Goal: Transaction & Acquisition: Purchase product/service

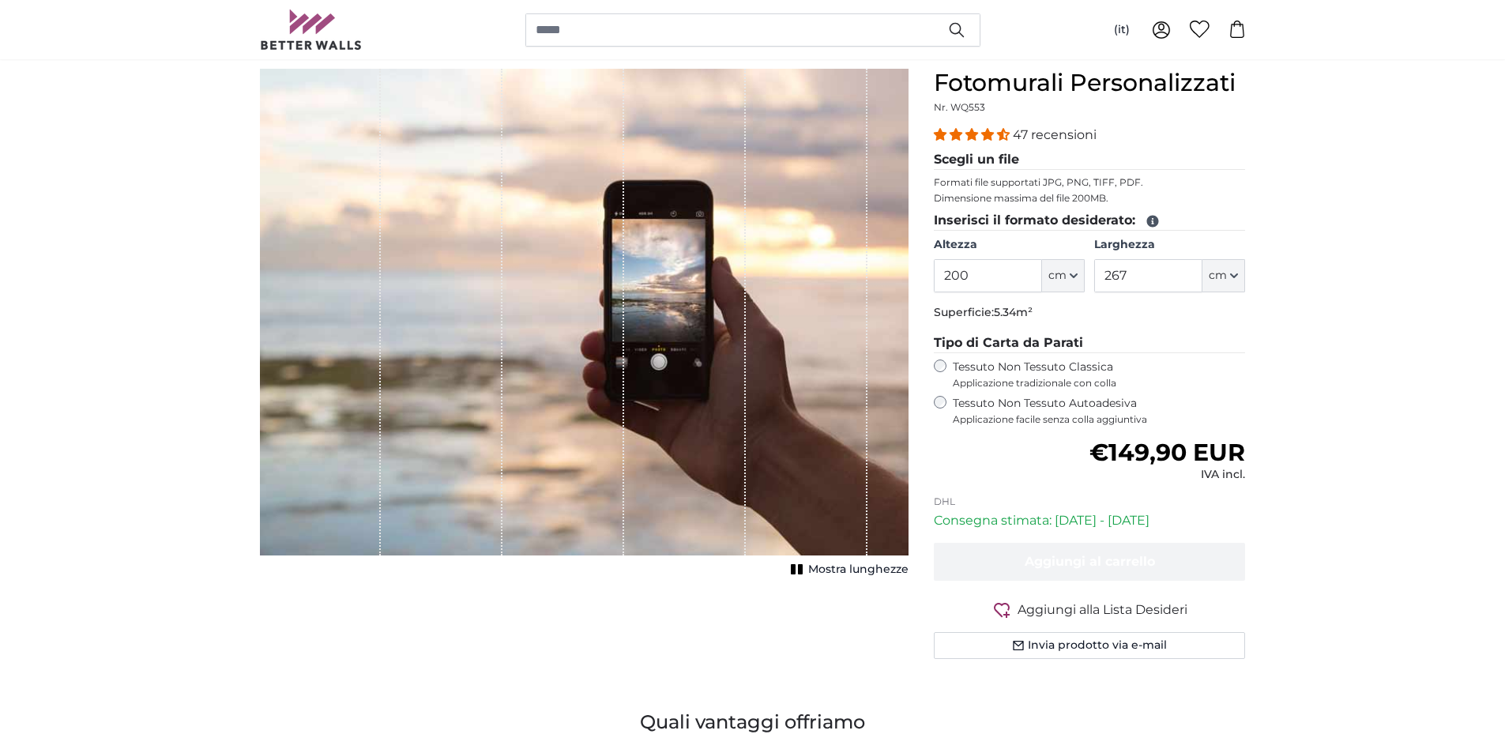
scroll to position [158, 0]
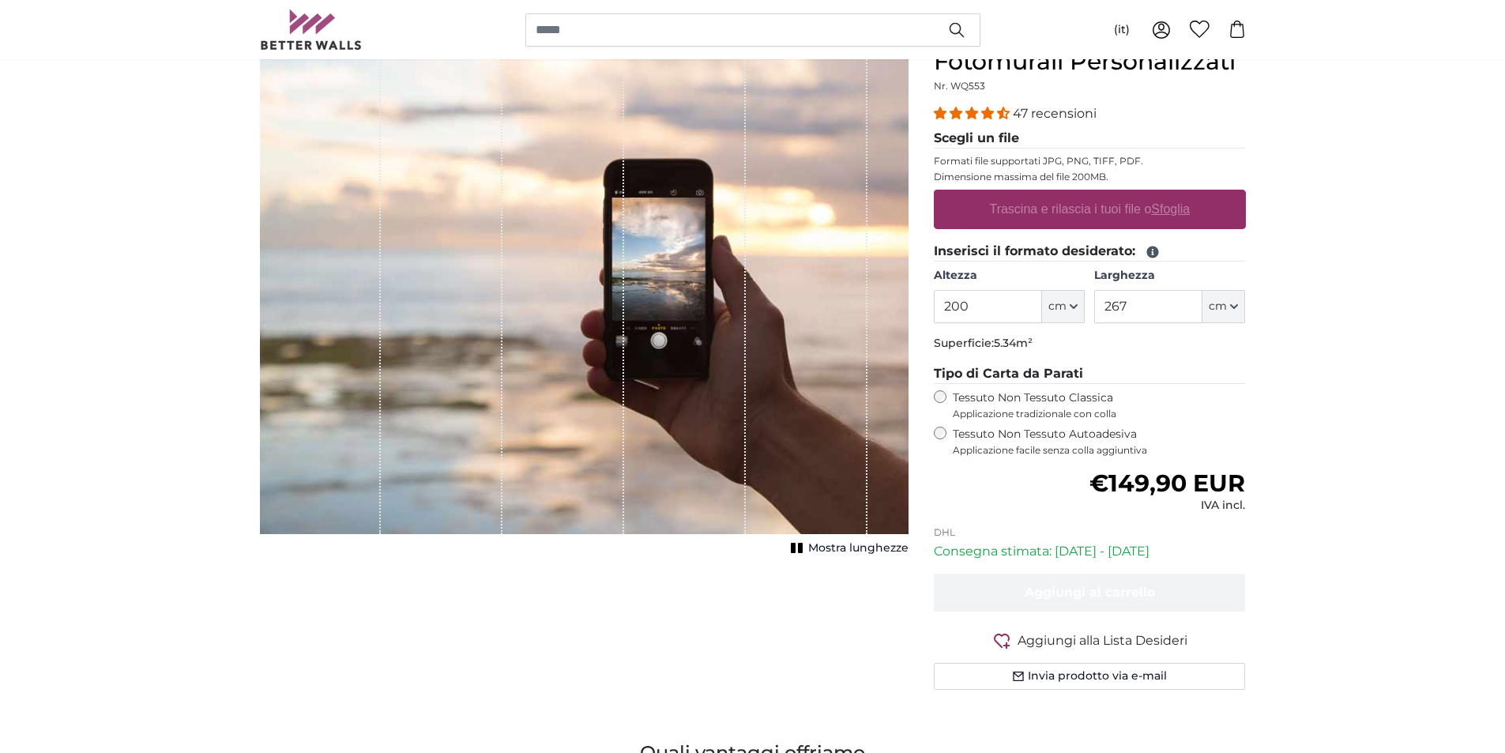
drag, startPoint x: 977, startPoint y: 255, endPoint x: 935, endPoint y: 255, distance: 41.9
click at [935, 255] on fieldset "Inserisci il formato desiderato: [GEOGRAPHIC_DATA] 200 ft cm Centimeter (cm) In…" at bounding box center [1090, 300] width 312 height 116
type input "100"
drag, startPoint x: 1131, startPoint y: 298, endPoint x: 1092, endPoint y: 302, distance: 38.9
click at [1093, 302] on div "Altezza 100 ft cm Centimeter (cm) Inches (inch) Feet (ft. in.) [GEOGRAPHIC_DATA…" at bounding box center [1090, 295] width 312 height 55
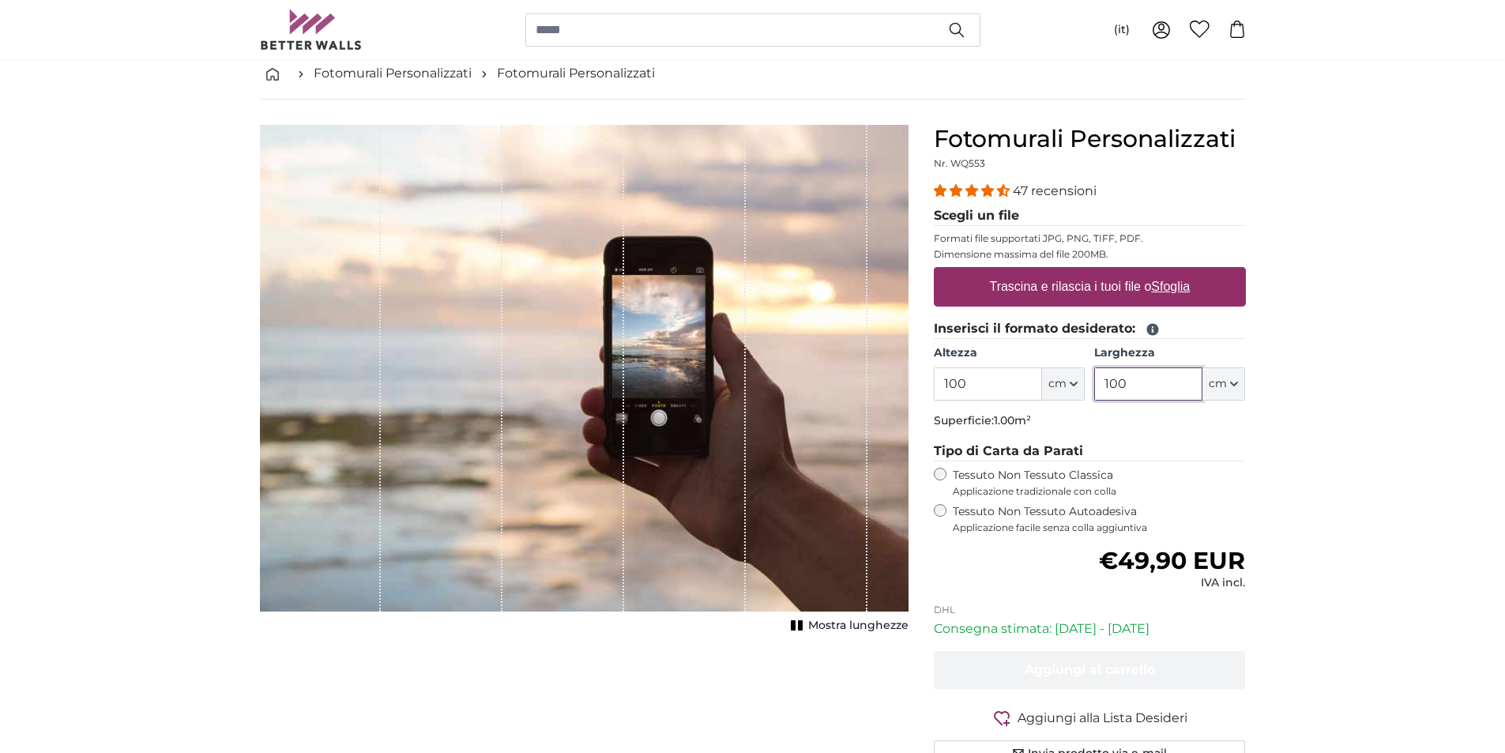
scroll to position [79, 0]
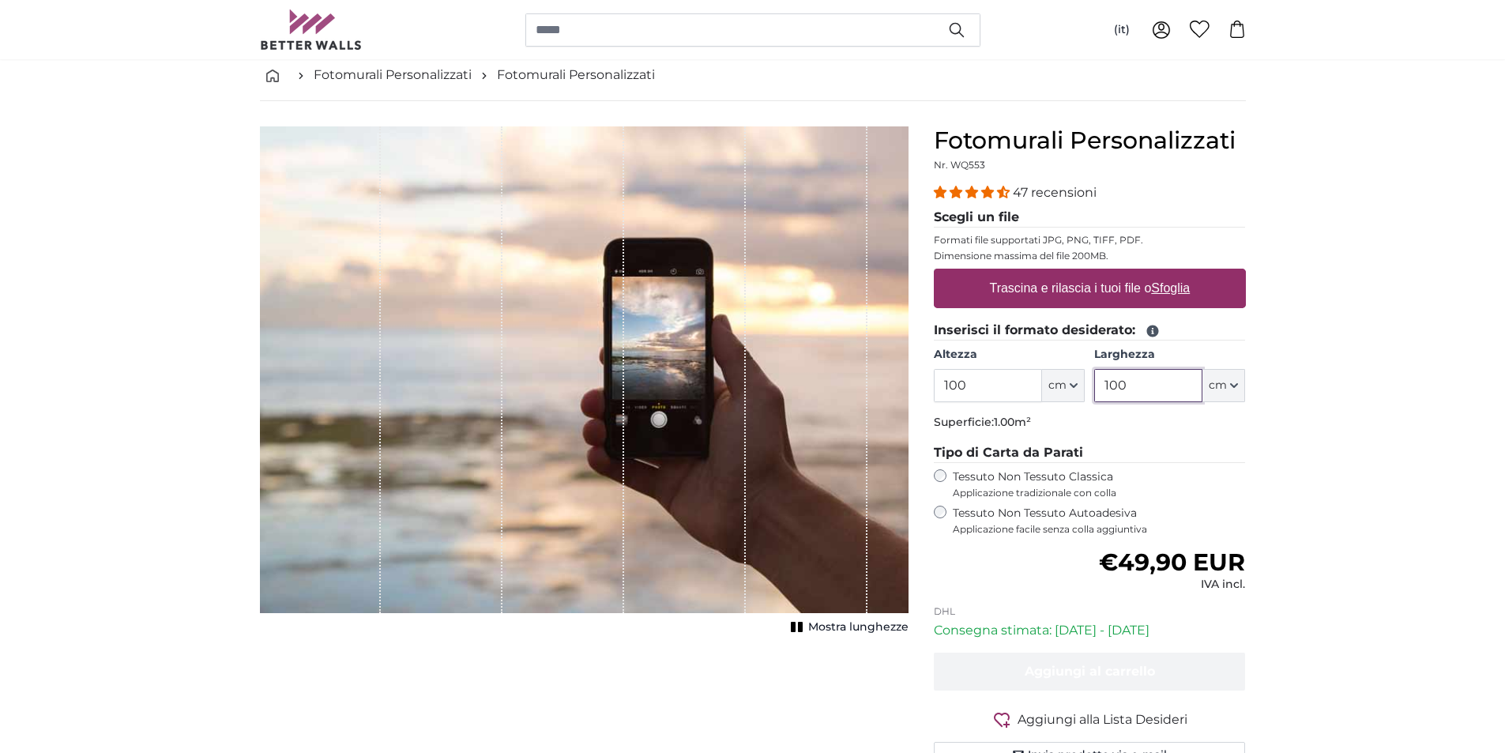
type input "100"
click at [1058, 290] on label "Trascina e rilascia i tuoi file o Sfoglia" at bounding box center [1089, 289] width 213 height 32
click at [1058, 273] on input "Trascina e rilascia i tuoi file o Sfoglia" at bounding box center [1090, 271] width 312 height 5
type input "**********"
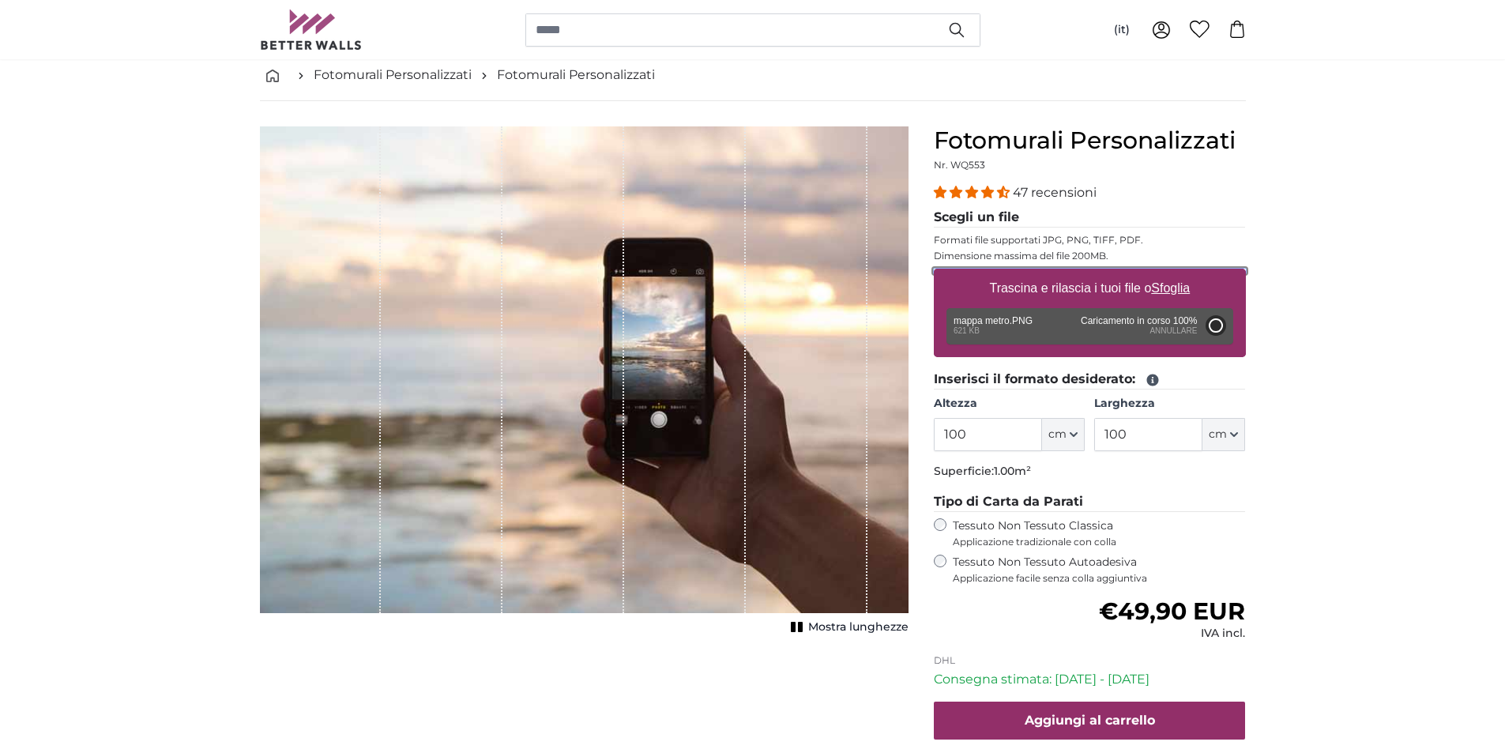
type input "59"
type input "83.8"
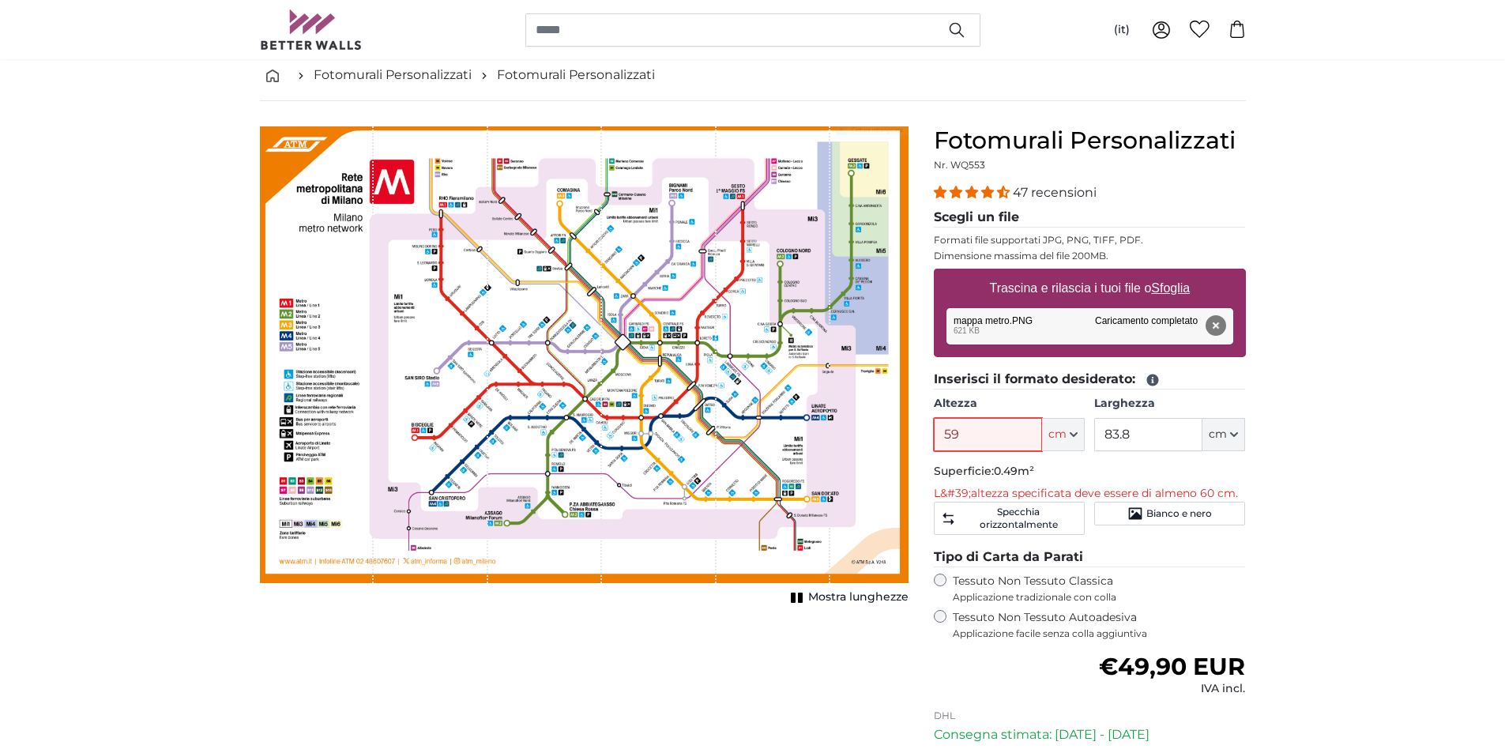
click at [975, 431] on input "59" at bounding box center [988, 434] width 108 height 33
drag, startPoint x: 975, startPoint y: 431, endPoint x: 931, endPoint y: 445, distance: 46.2
click at [931, 445] on div "Fotomurali Personalizzati Nr. WQ553 47 recensioni Scegli un file Formati file s…" at bounding box center [1089, 518] width 337 height 784
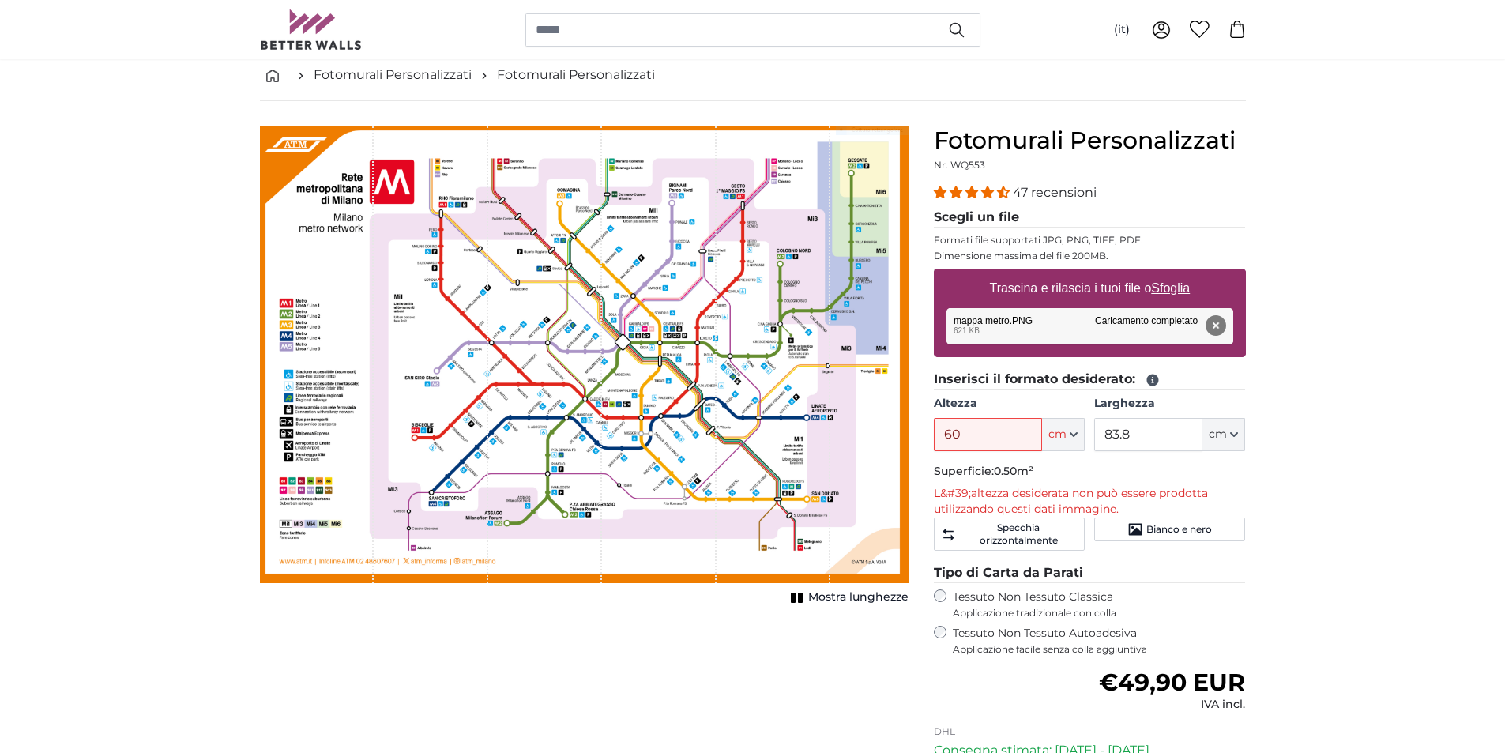
click at [848, 634] on div "[PERSON_NAME] immagine Mostra lunghezze" at bounding box center [584, 526] width 674 height 800
click at [965, 434] on input "60" at bounding box center [988, 434] width 108 height 33
drag, startPoint x: 965, startPoint y: 434, endPoint x: 946, endPoint y: 440, distance: 20.0
click at [946, 440] on input "60" at bounding box center [988, 434] width 108 height 33
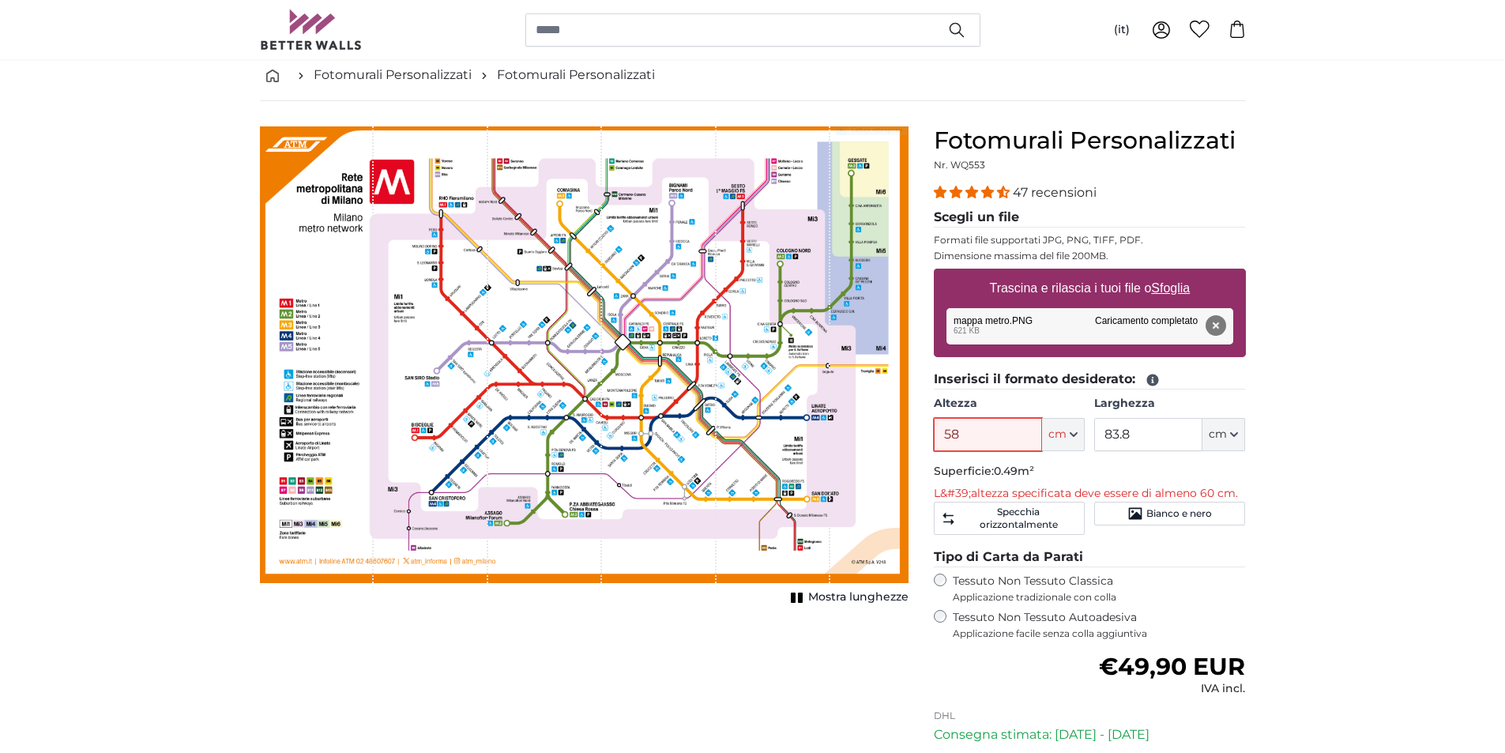
type input "58"
click at [1138, 434] on input "83.8" at bounding box center [1148, 434] width 108 height 33
drag, startPoint x: 1138, startPoint y: 434, endPoint x: 1119, endPoint y: 440, distance: 20.0
click at [1119, 440] on input "83.8" at bounding box center [1148, 434] width 108 height 33
type input "83"
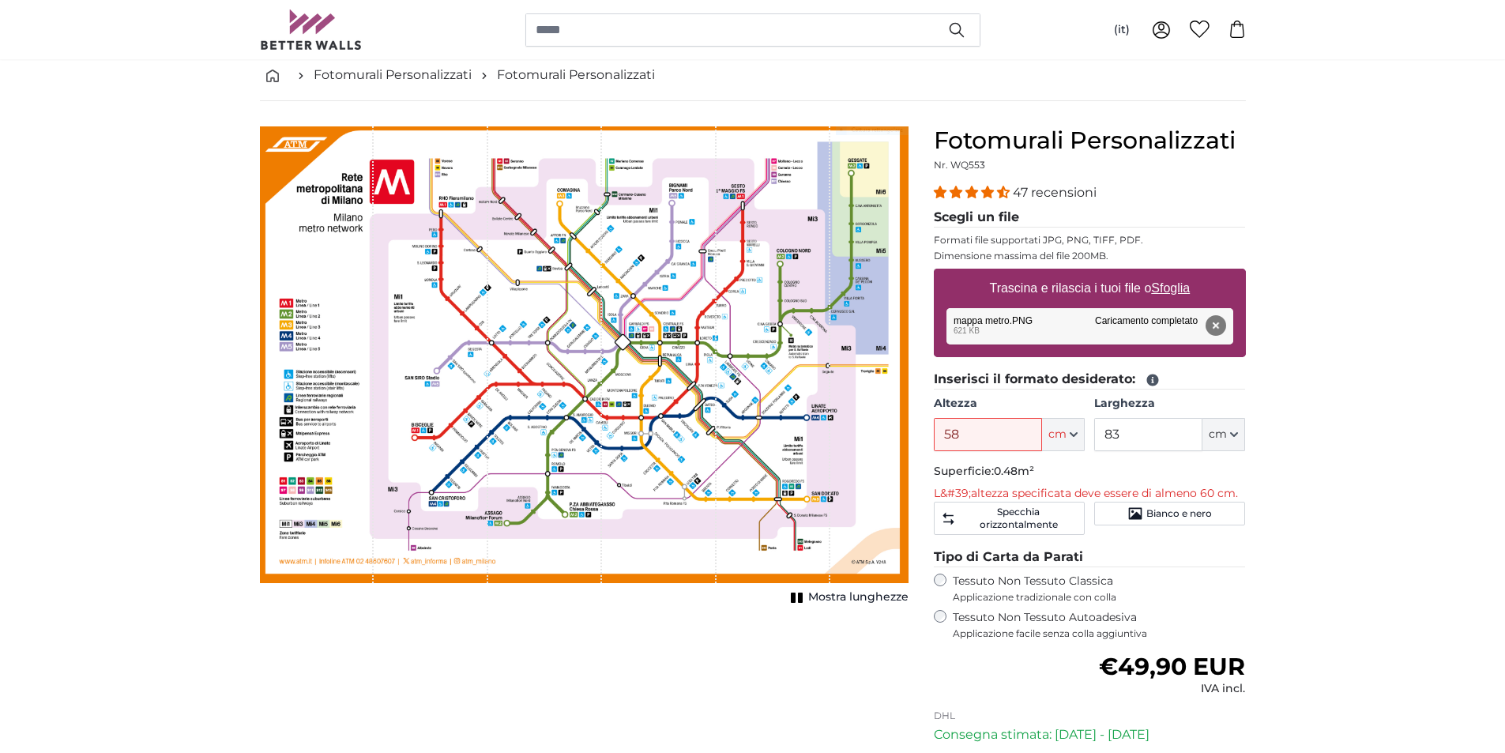
click at [1172, 545] on div "47 recensioni Scegli un file Formati file supportati JPG, PNG, TIFF, PDF. Dimen…" at bounding box center [1090, 411] width 312 height 457
click at [1216, 622] on label "Tessuto Non Tessuto Autoadesiva Applicazione facile senza colla aggiuntiva" at bounding box center [1099, 625] width 293 height 30
click at [895, 633] on div "[PERSON_NAME] immagine Mostra lunghezze" at bounding box center [584, 518] width 674 height 784
click at [990, 436] on input "58" at bounding box center [988, 434] width 108 height 33
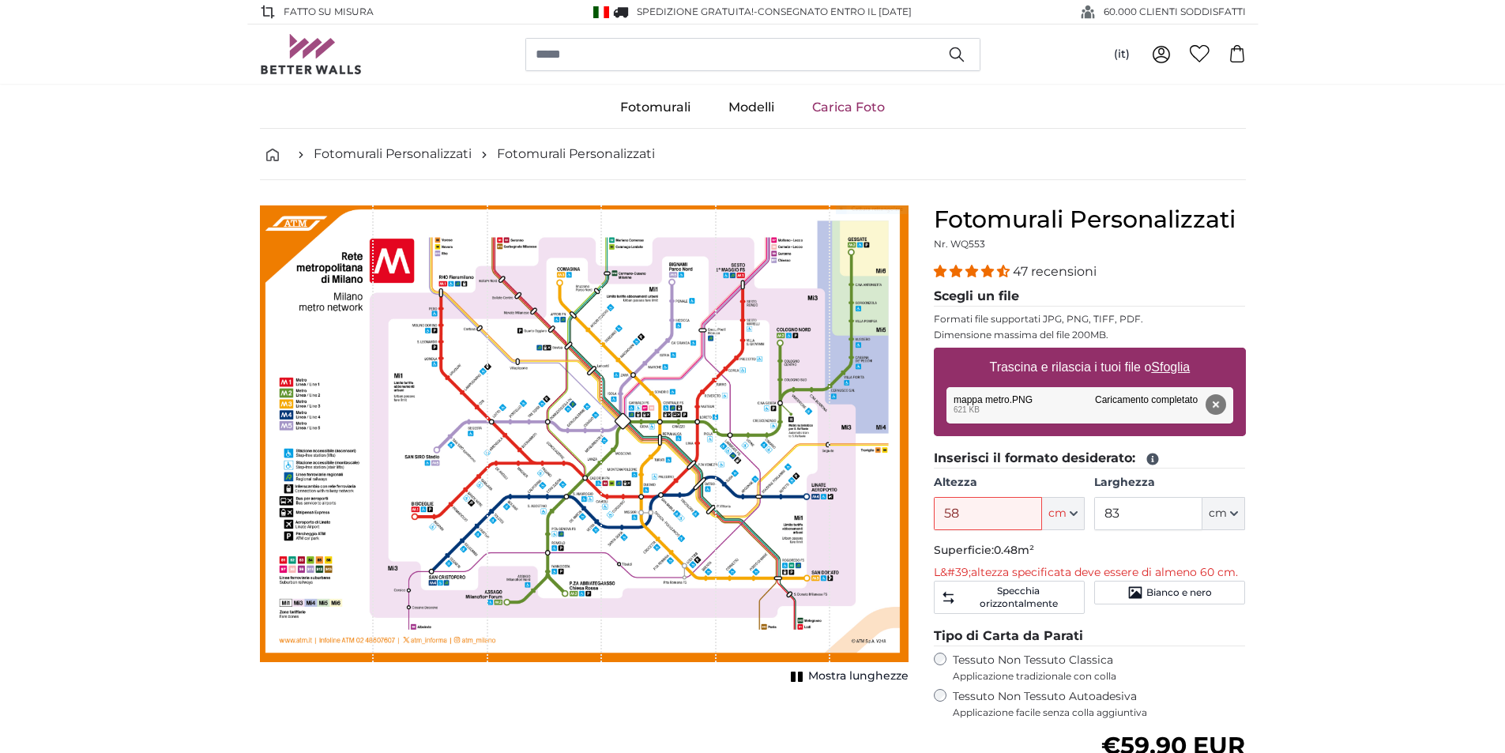
click at [1103, 399] on div "Rimuovi Riprova [GEOGRAPHIC_DATA] Carica Annulla Riprova [GEOGRAPHIC_DATA] mapp…" at bounding box center [1089, 405] width 287 height 36
click at [1033, 408] on div "Rimuovi Riprova [GEOGRAPHIC_DATA] Carica Annulla Riprova [GEOGRAPHIC_DATA] mapp…" at bounding box center [1089, 405] width 287 height 36
click at [1217, 400] on button "Rimuovi" at bounding box center [1215, 404] width 21 height 21
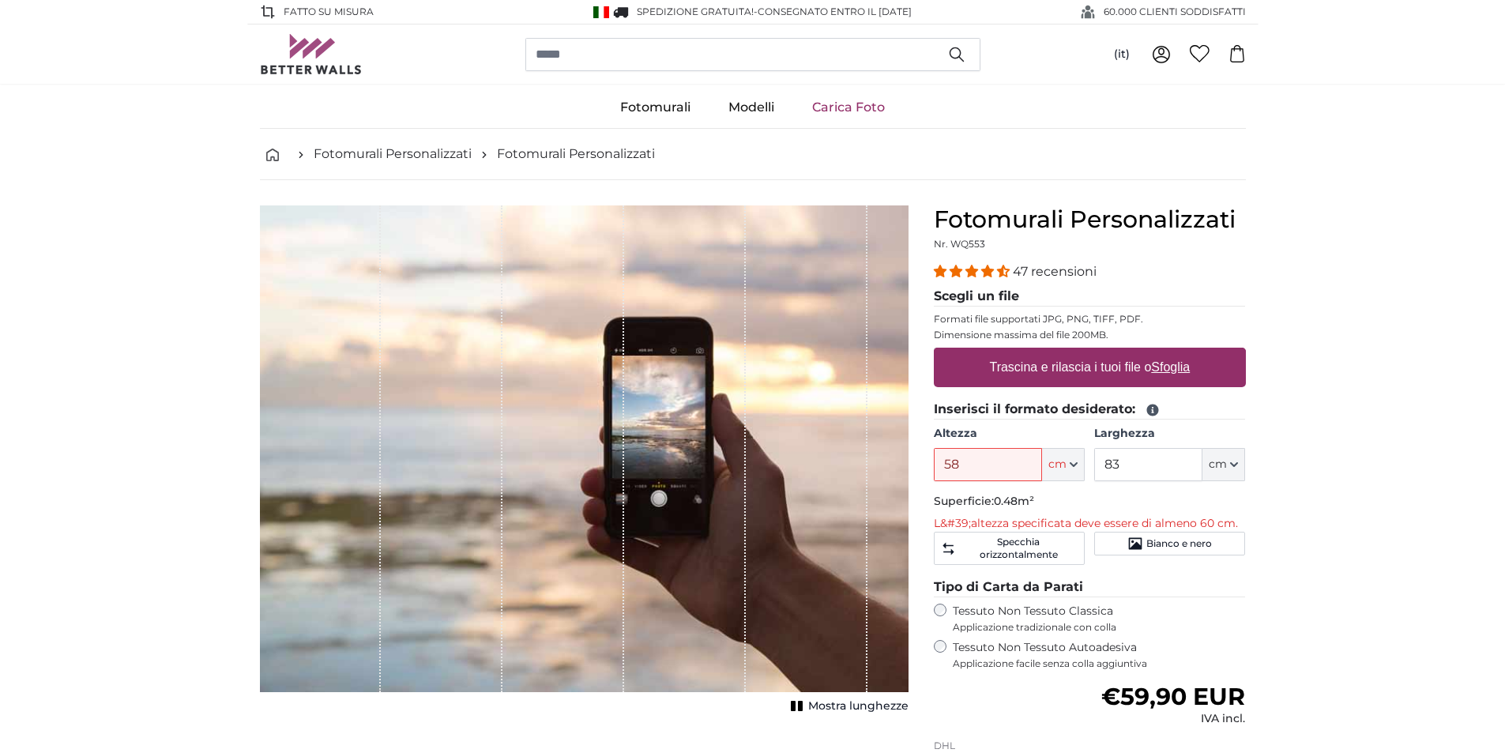
click at [1160, 367] on u "Sfoglia" at bounding box center [1170, 366] width 39 height 13
click at [1160, 352] on input "Trascina e rilascia i tuoi file o Sfoglia" at bounding box center [1090, 350] width 312 height 5
type input "**********"
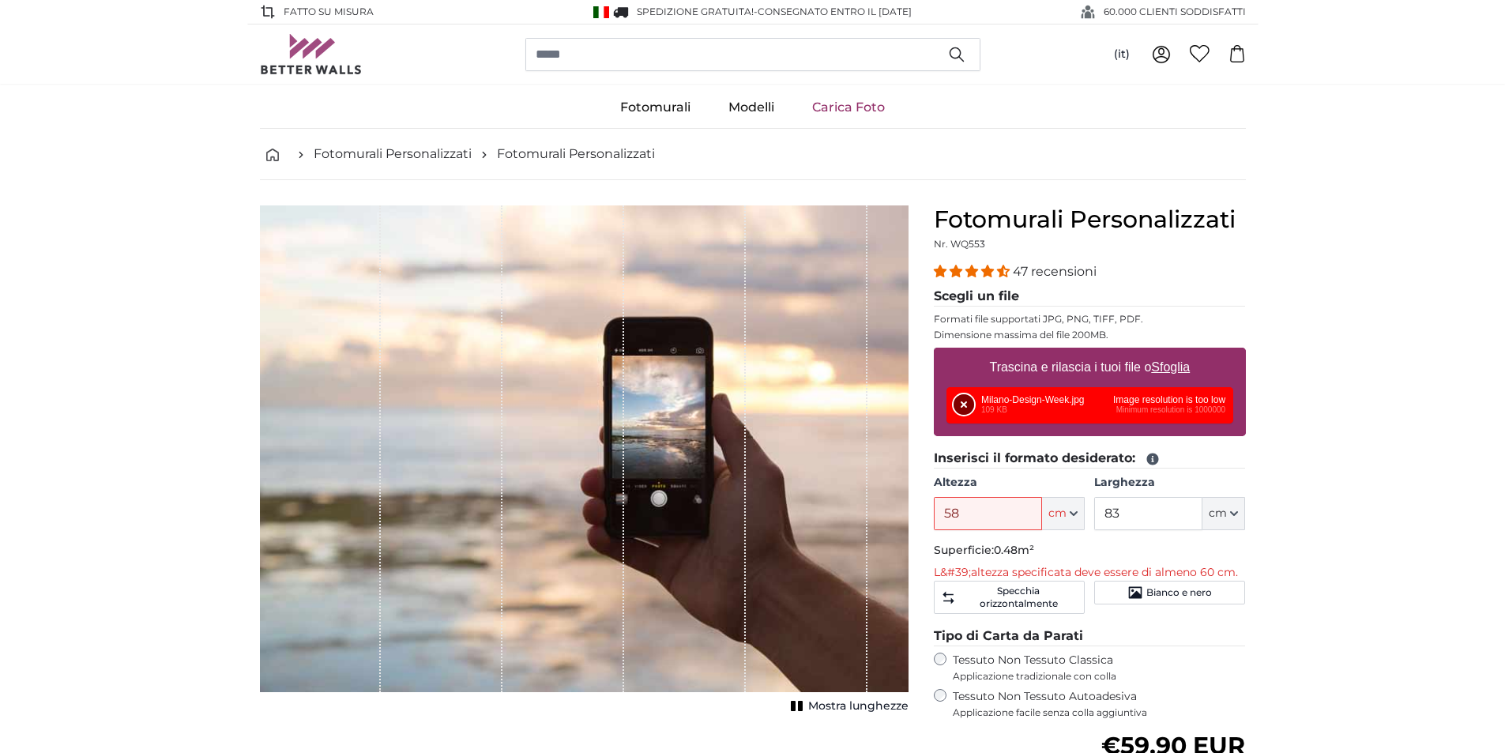
click at [967, 404] on button "Rimuovi" at bounding box center [963, 404] width 21 height 21
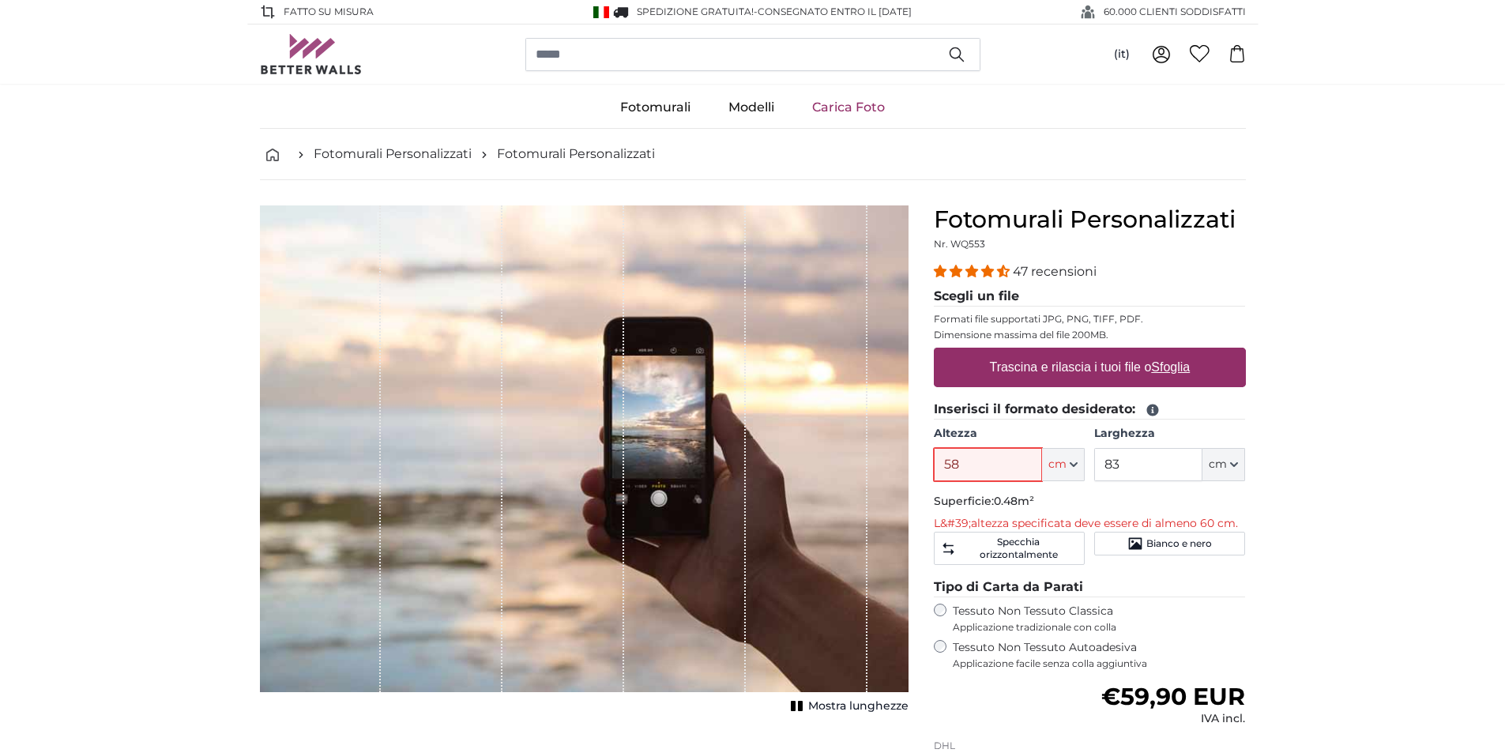
drag, startPoint x: 966, startPoint y: 459, endPoint x: 930, endPoint y: 468, distance: 37.4
click at [932, 468] on div "Fotomurali Personalizzati Nr. WQ553 47 recensioni Scegli un file Formati file s…" at bounding box center [1089, 572] width 337 height 735
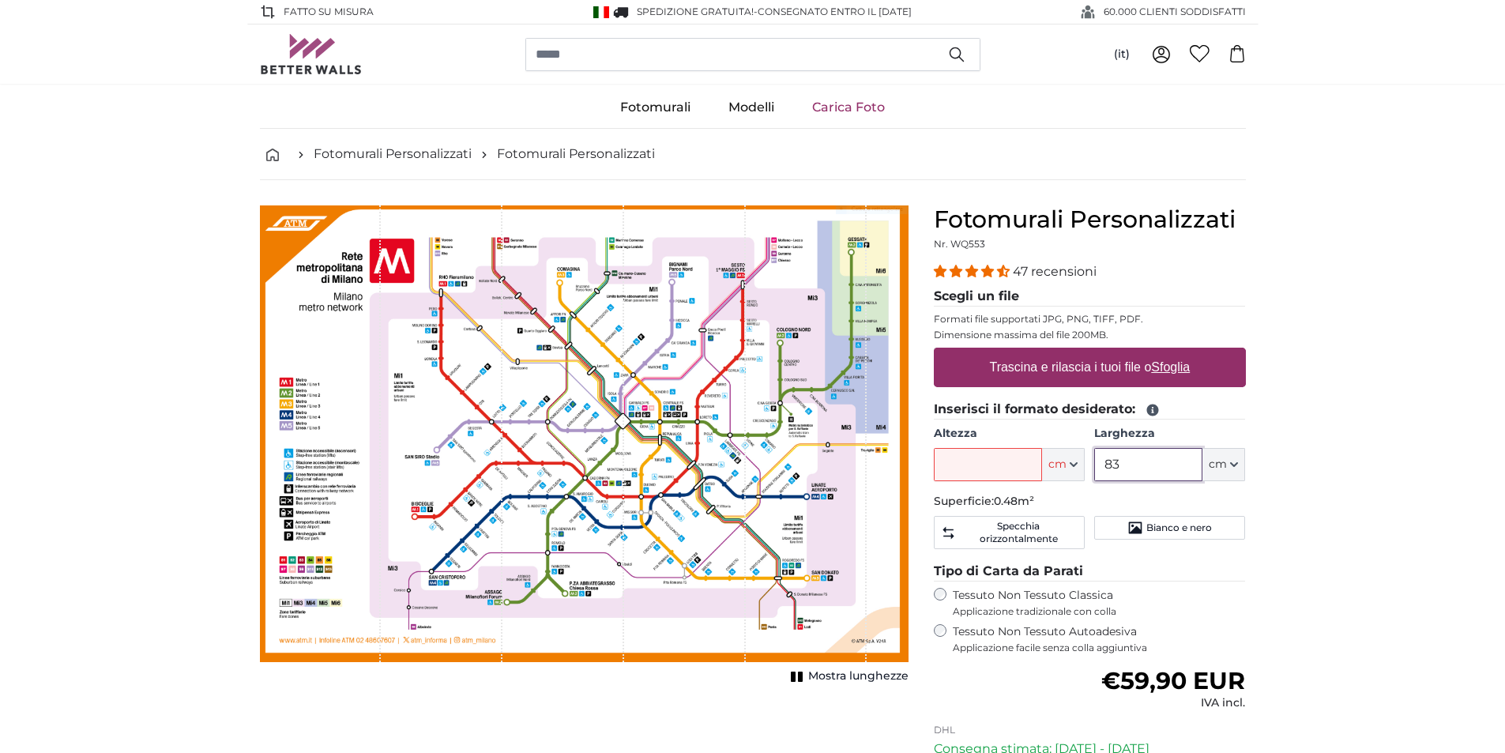
drag, startPoint x: 1141, startPoint y: 470, endPoint x: 1063, endPoint y: 464, distance: 78.5
click at [1063, 464] on div "Altezza ft cm Centimeter (cm) Inches (inch) Feet (ft. in.) [GEOGRAPHIC_DATA] 83…" at bounding box center [1090, 453] width 312 height 55
click at [1051, 468] on span "cm" at bounding box center [1057, 465] width 18 height 16
click at [1026, 502] on link "Centimeter (cm)" at bounding box center [1063, 506] width 139 height 28
type input "59"
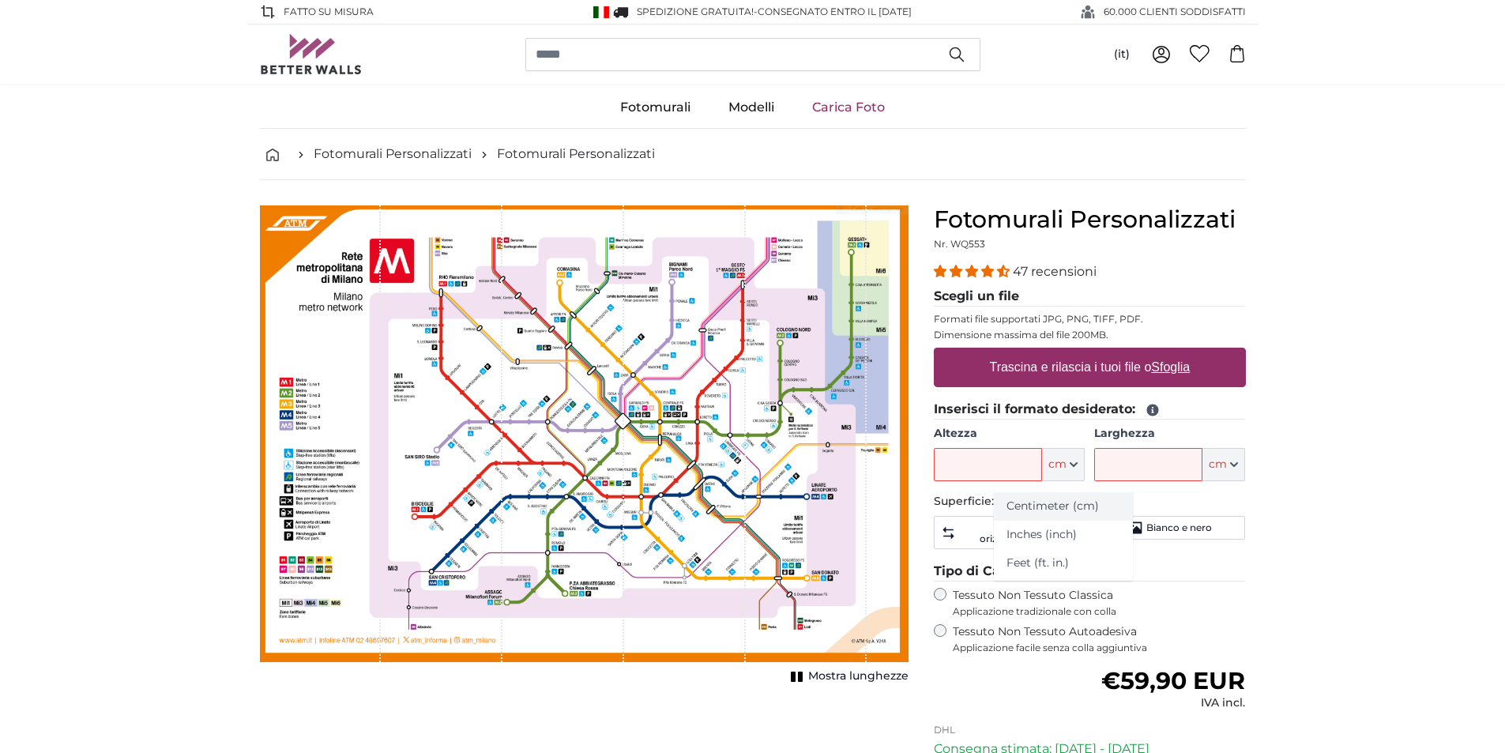
type input "83.8"
click at [612, 412] on div "1 of 1" at bounding box center [563, 433] width 122 height 457
click at [376, 153] on link "Fotomurali Personalizzati" at bounding box center [393, 154] width 158 height 19
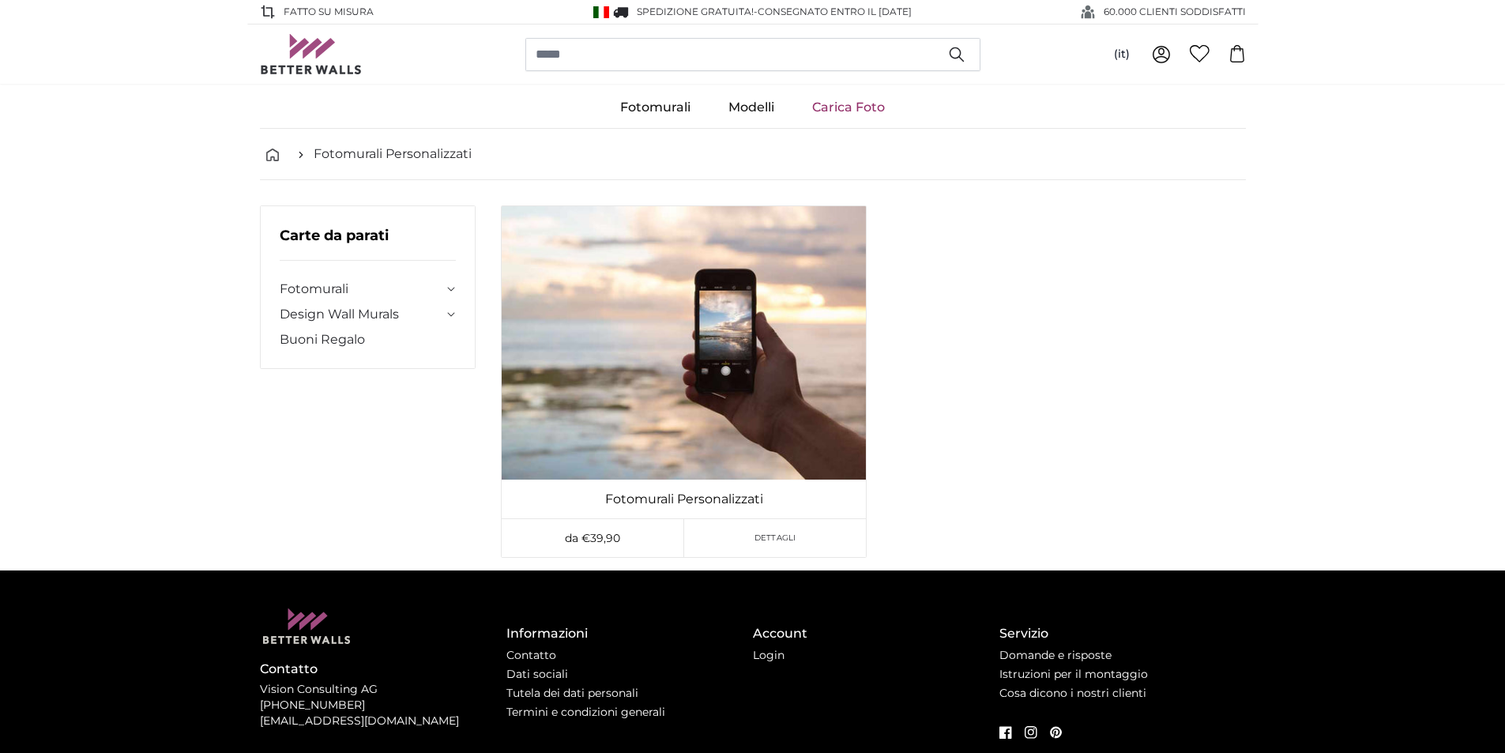
click at [838, 104] on link "Carica Foto" at bounding box center [848, 107] width 111 height 41
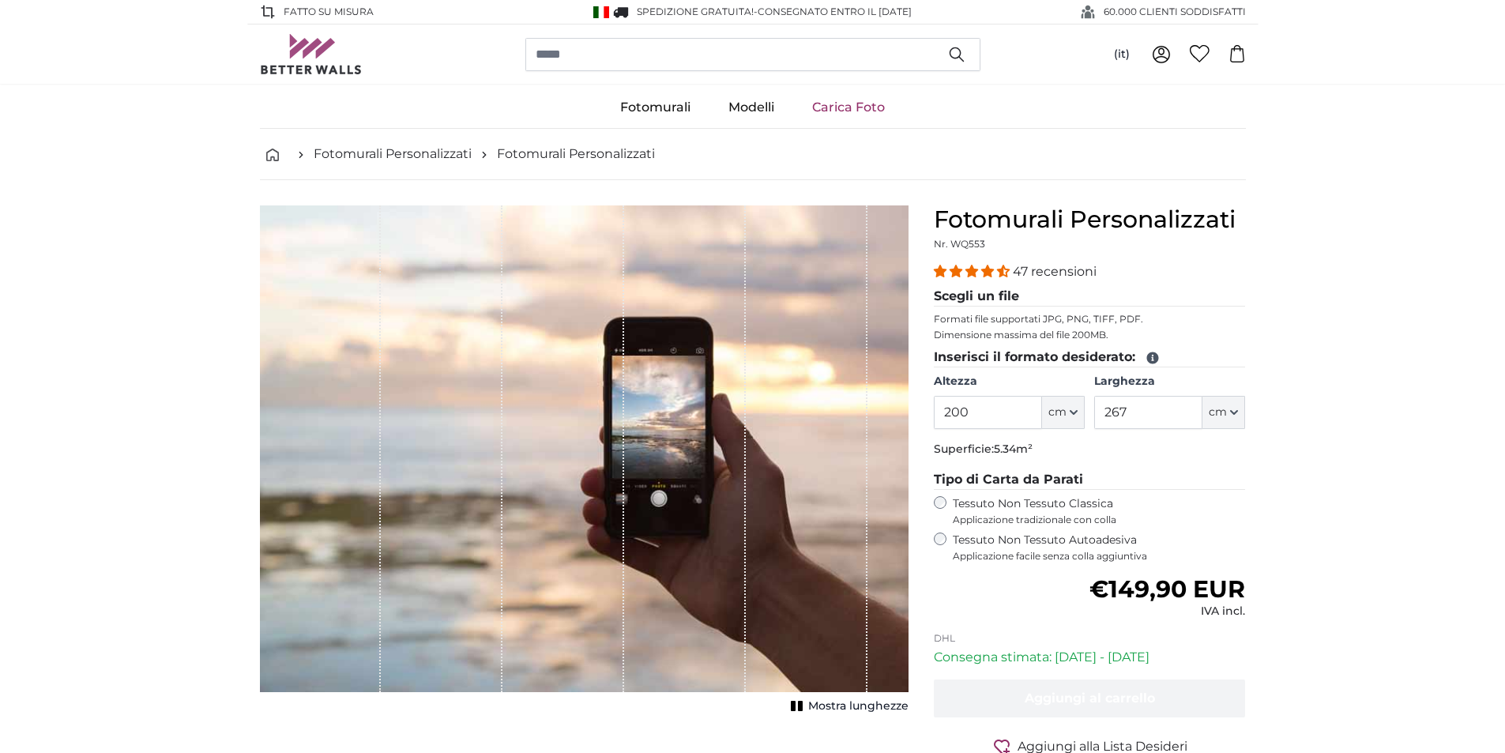
drag, startPoint x: 984, startPoint y: 407, endPoint x: 935, endPoint y: 412, distance: 49.3
click at [935, 412] on input "200" at bounding box center [988, 412] width 108 height 33
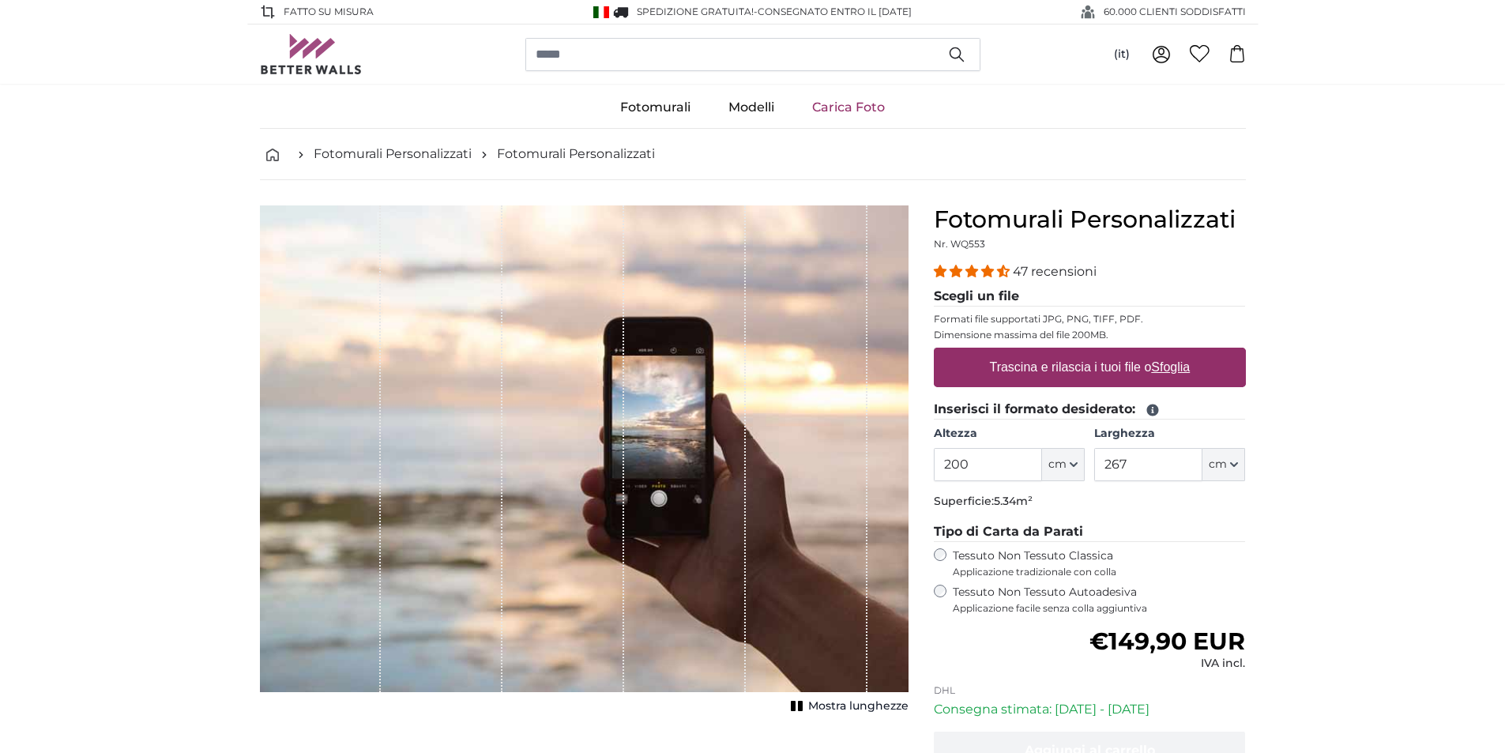
click at [1163, 368] on u "Sfoglia" at bounding box center [1170, 366] width 39 height 13
click at [1163, 352] on input "Trascina e rilascia i tuoi file o Sfoglia" at bounding box center [1090, 350] width 312 height 5
type input "**********"
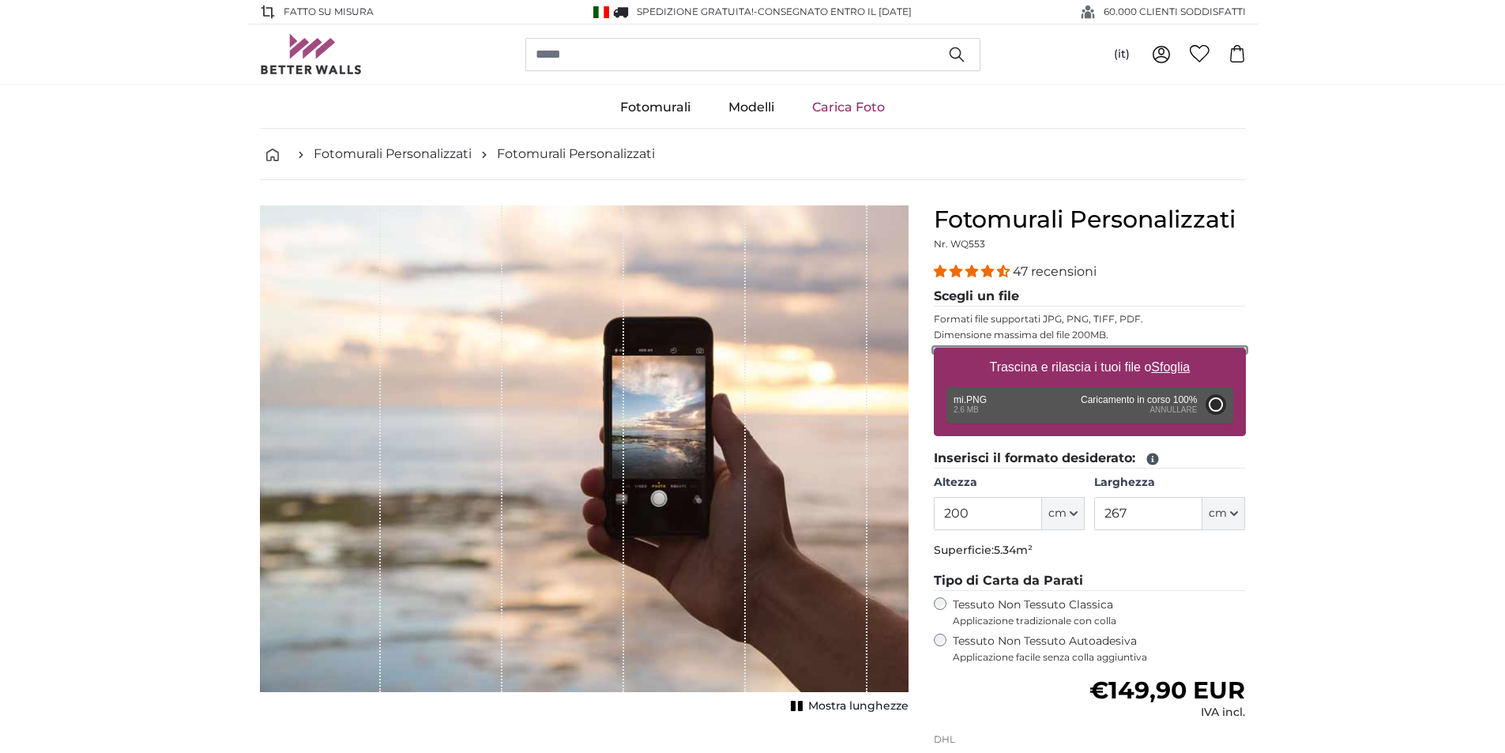
type input "54"
type input "84.2"
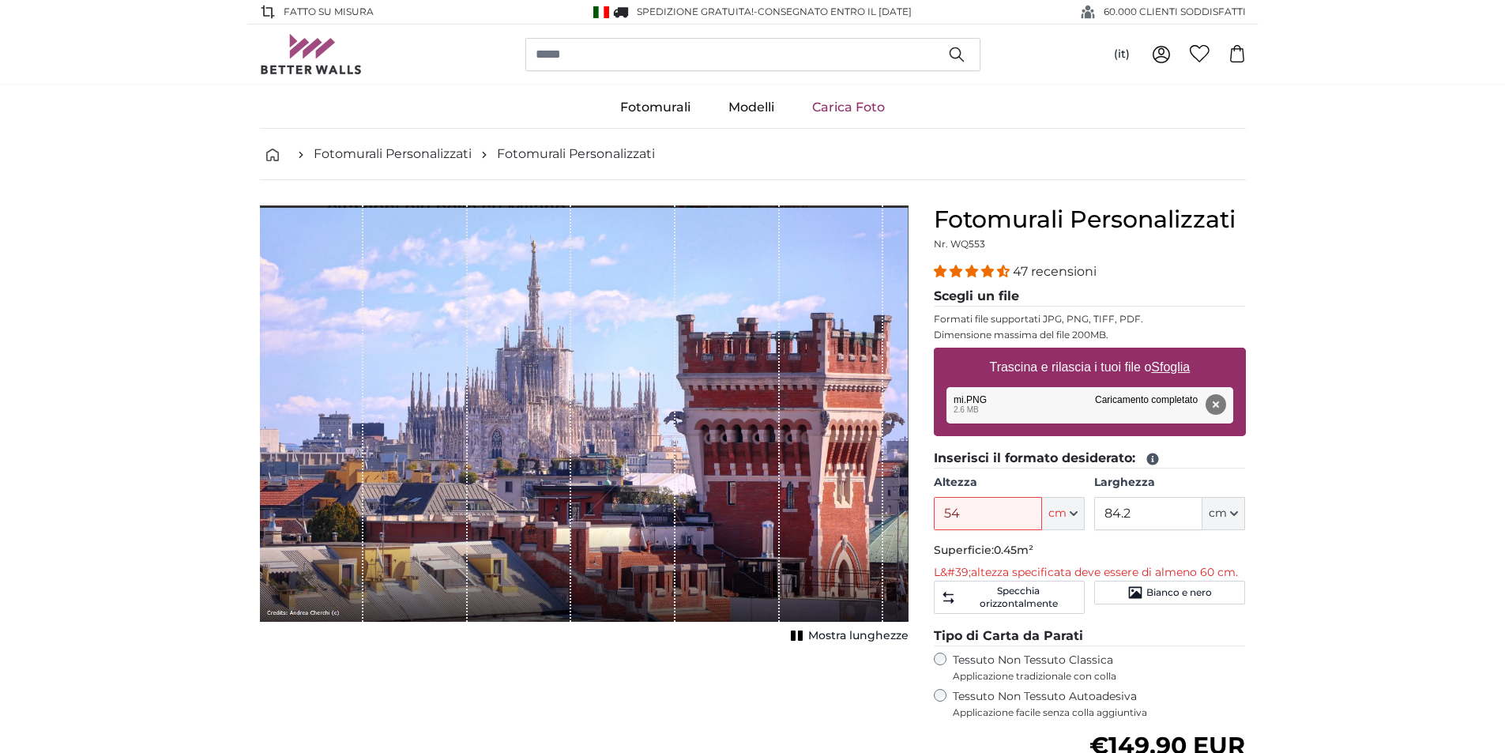
drag, startPoint x: 832, startPoint y: 560, endPoint x: 840, endPoint y: 537, distance: 24.2
click at [840, 537] on div "1 of 1" at bounding box center [832, 413] width 104 height 416
click at [1217, 405] on button "Rimuovi" at bounding box center [1215, 404] width 21 height 21
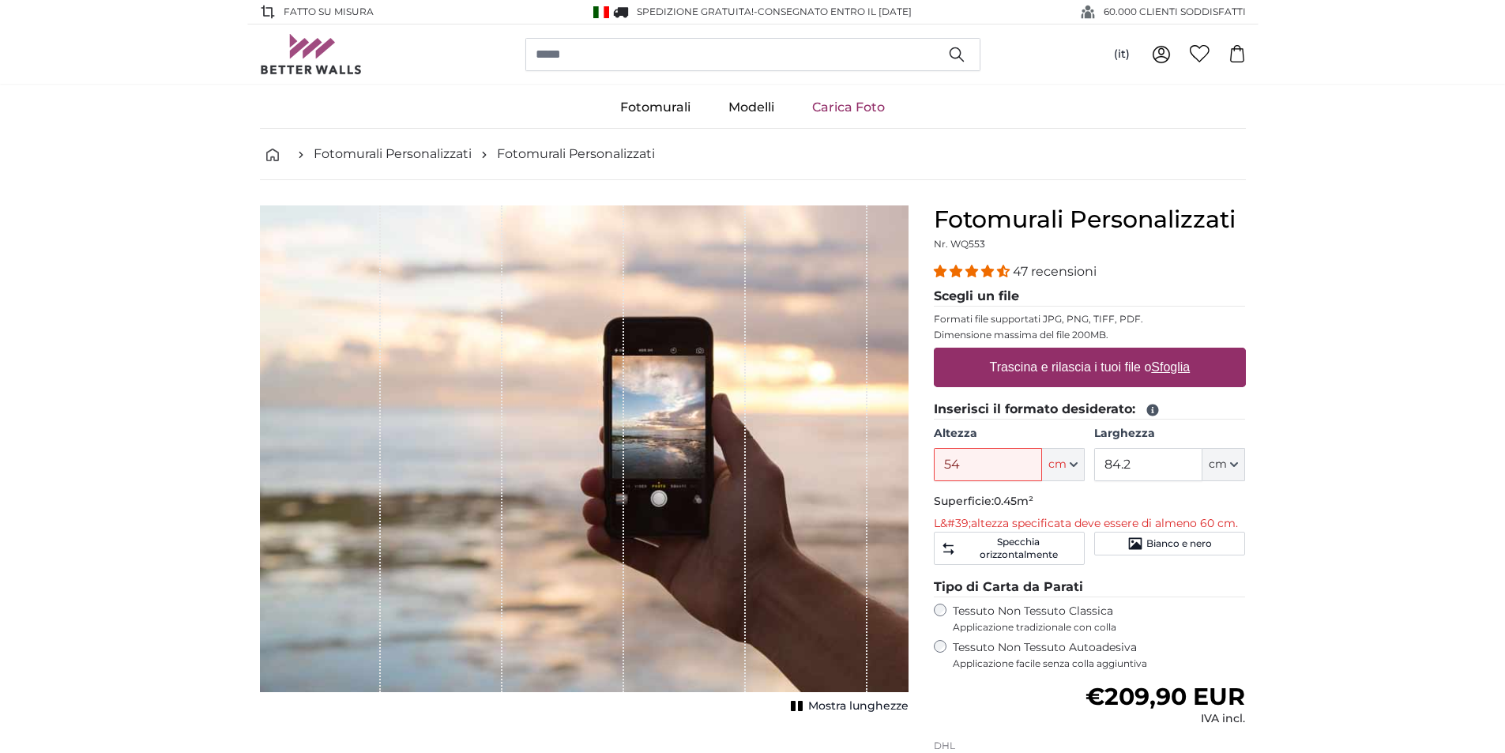
click at [1020, 369] on label "Trascina e rilascia i tuoi file o Sfoglia" at bounding box center [1089, 367] width 213 height 32
click at [1020, 352] on input "Trascina e rilascia i tuoi file o Sfoglia" at bounding box center [1090, 350] width 312 height 5
type input "**********"
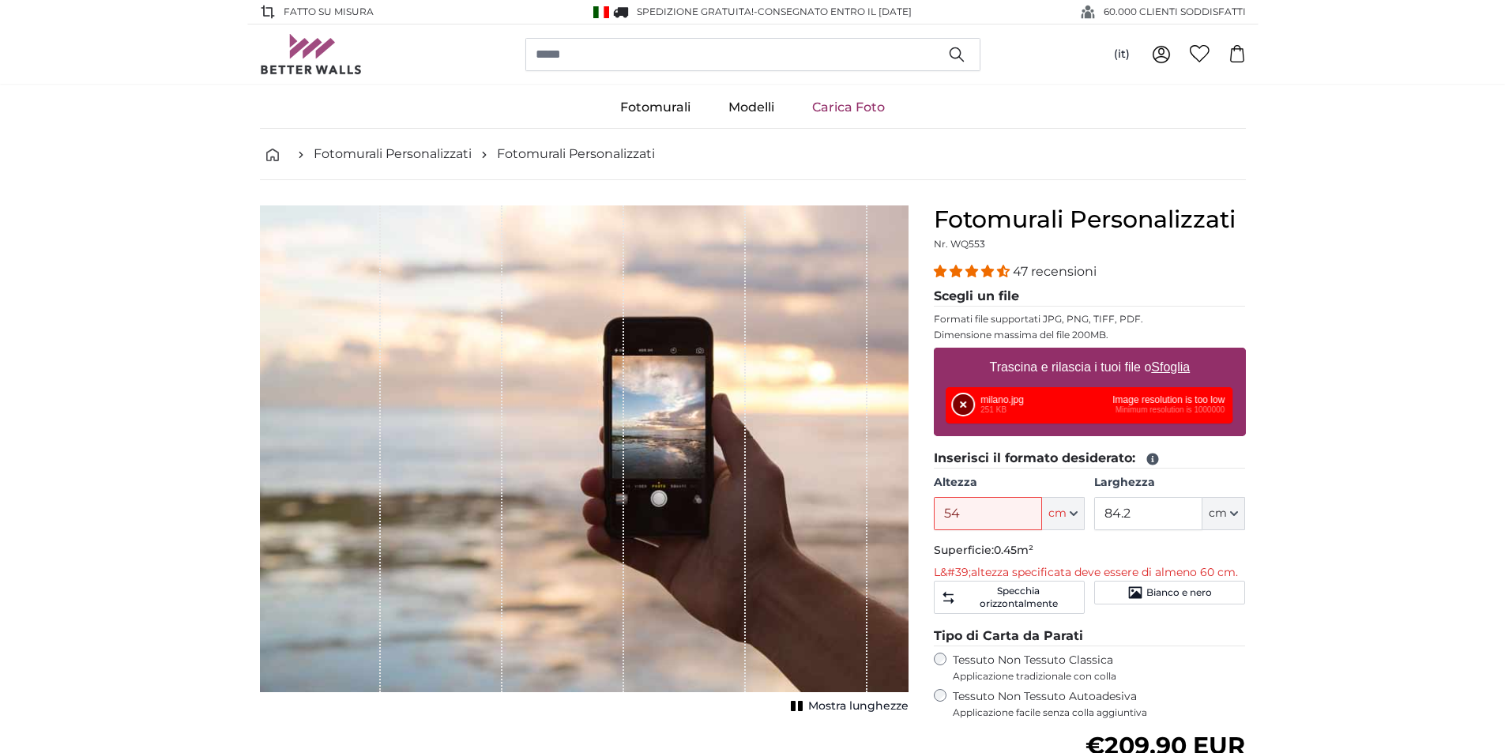
click at [964, 405] on button "Rimuovi" at bounding box center [963, 404] width 21 height 21
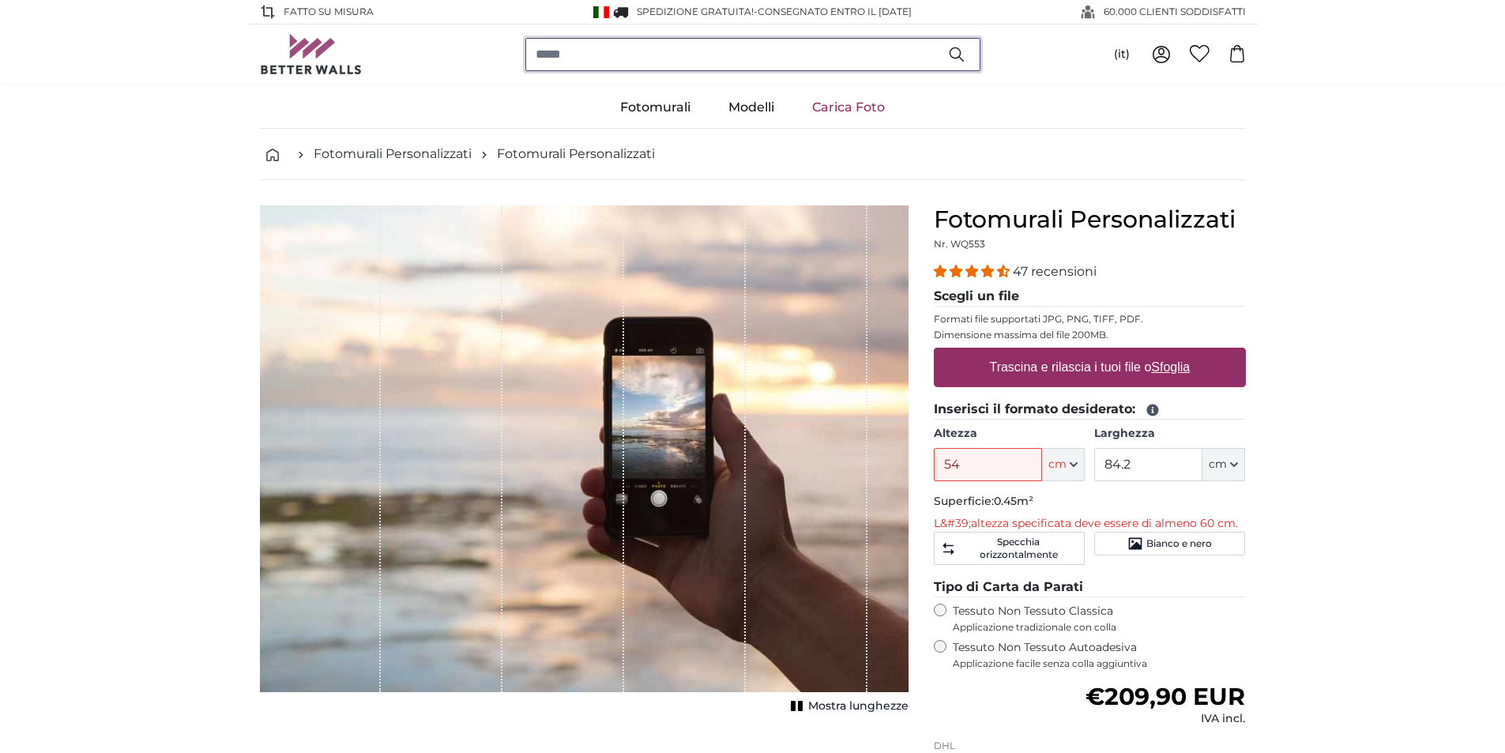
click at [629, 51] on input "search" at bounding box center [752, 54] width 455 height 33
type input "******"
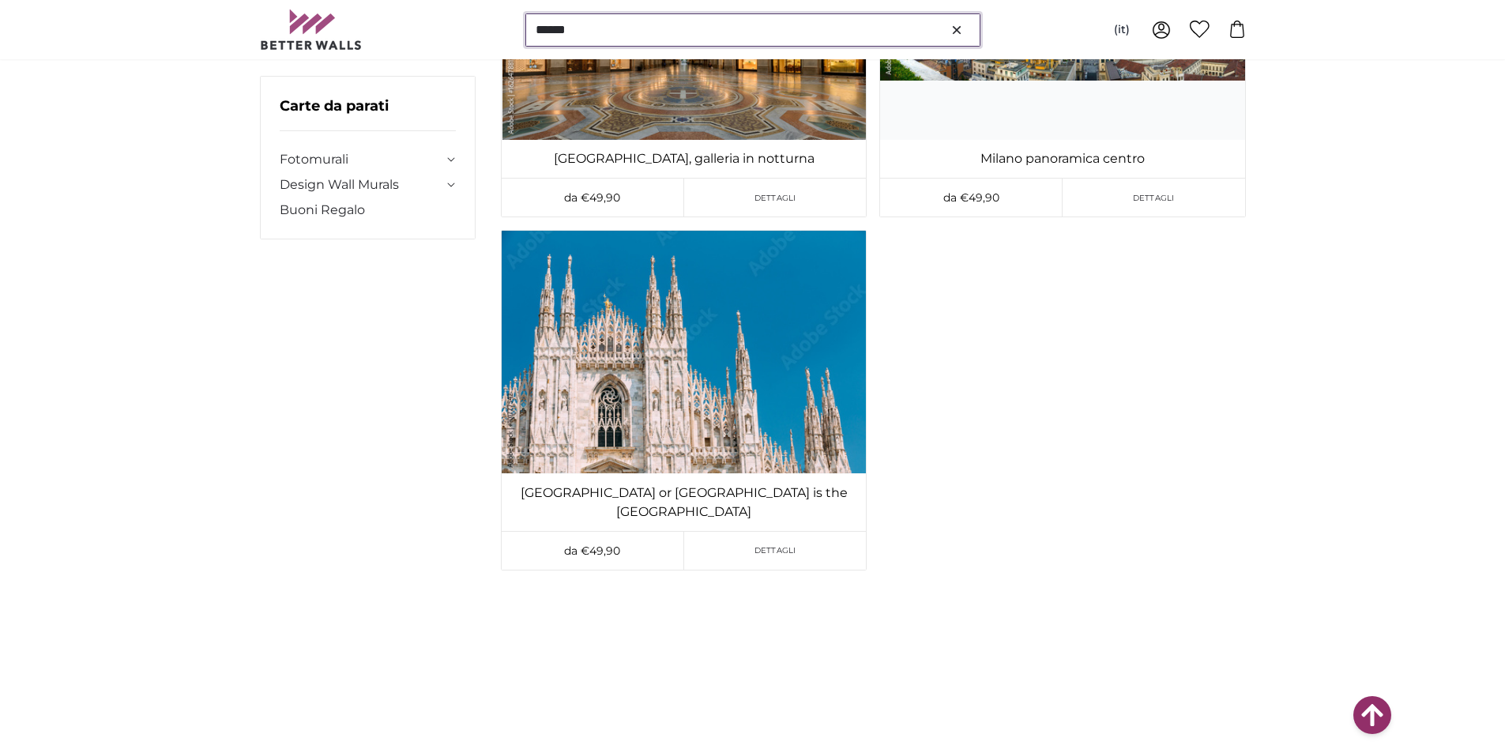
scroll to position [2133, 0]
